Goal: Transaction & Acquisition: Purchase product/service

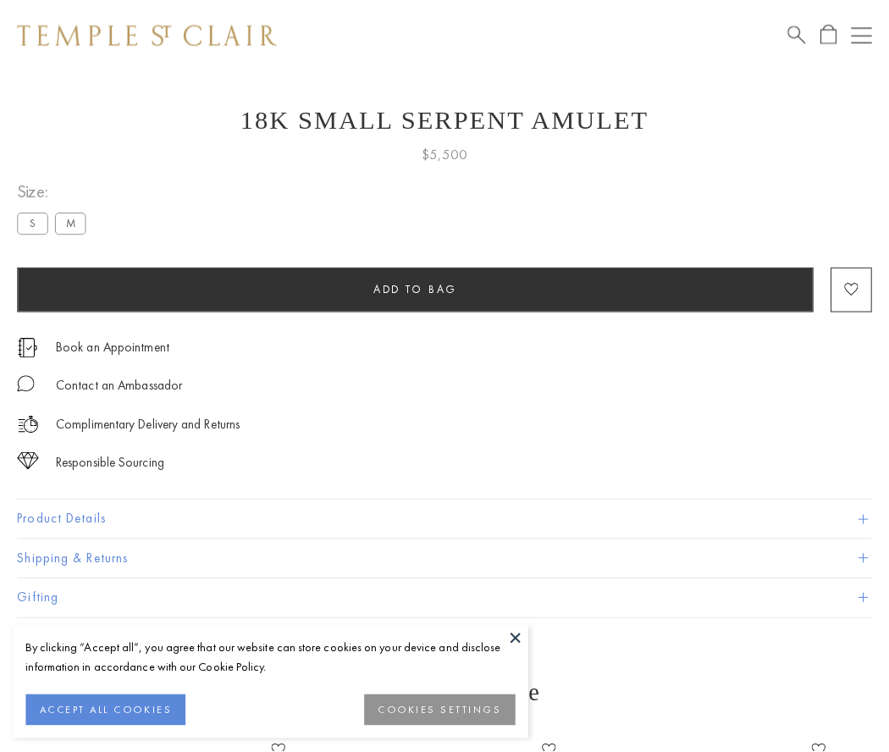
scroll to position [68, 0]
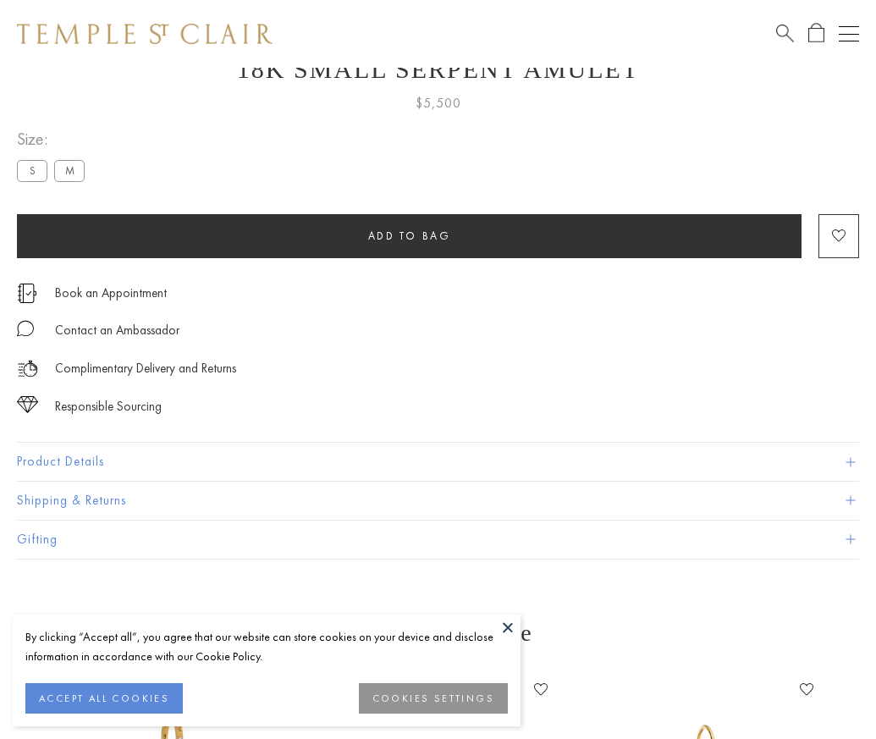
click at [409, 235] on span "Add to bag" at bounding box center [409, 236] width 83 height 14
